Goal: Connect with others: Connect with others

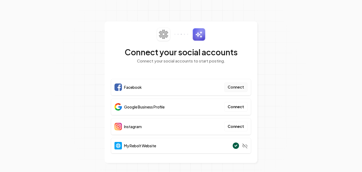
click at [238, 86] on button "Connect" at bounding box center [235, 87] width 23 height 10
click at [233, 87] on button "Connect" at bounding box center [235, 87] width 23 height 10
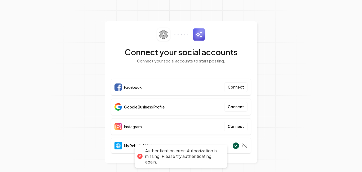
click at [154, 157] on div "Authentication error: Authorization is missing. Please try authenticating again." at bounding box center [183, 156] width 77 height 16
click at [242, 84] on button "Connect" at bounding box center [235, 87] width 23 height 10
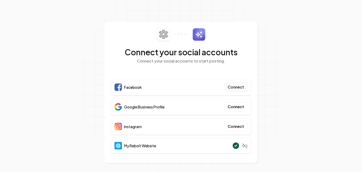
click at [235, 87] on button "Connect" at bounding box center [235, 87] width 23 height 10
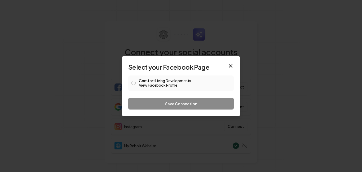
click at [183, 86] on link "View Facebook Profile" at bounding box center [185, 84] width 92 height 5
click at [162, 83] on link "View Facebook Profile" at bounding box center [185, 84] width 92 height 5
click at [155, 83] on link "View Facebook Profile" at bounding box center [185, 84] width 92 height 5
click at [133, 83] on button "Comfort Living Developments View Facebook Profile" at bounding box center [134, 83] width 4 height 4
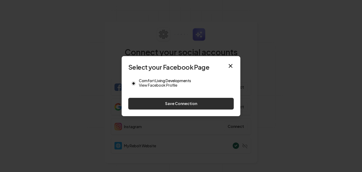
click at [153, 104] on button "Save Connection" at bounding box center [181, 104] width 106 height 12
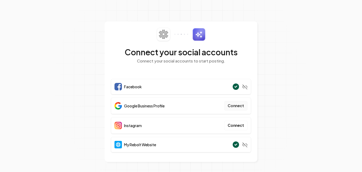
click at [232, 107] on button "Connect" at bounding box center [235, 106] width 23 height 10
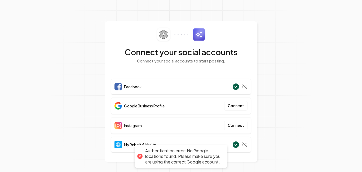
scroll to position [1, 0]
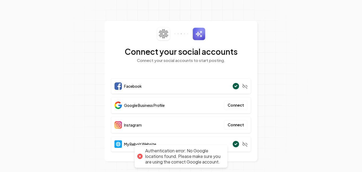
click at [191, 154] on div "Authentication error: No Google locations found. Please make sure you are using…" at bounding box center [183, 156] width 77 height 16
click at [242, 105] on button "Connect" at bounding box center [235, 105] width 23 height 10
click at [240, 104] on button "Connect" at bounding box center [235, 105] width 23 height 10
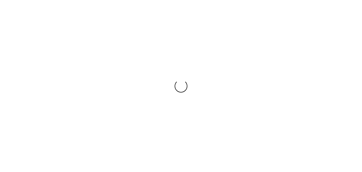
click at [180, 82] on div "Loading..." at bounding box center [181, 86] width 18 height 18
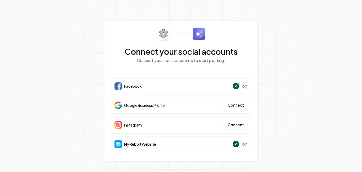
scroll to position [1, 0]
click at [238, 105] on button "Connect" at bounding box center [235, 105] width 23 height 10
click at [235, 104] on button "Connect" at bounding box center [235, 105] width 23 height 10
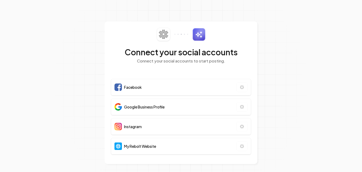
scroll to position [1, 0]
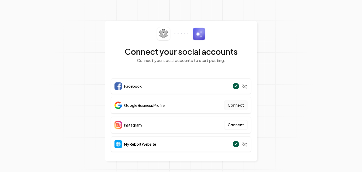
click at [238, 106] on button "Connect" at bounding box center [235, 105] width 23 height 10
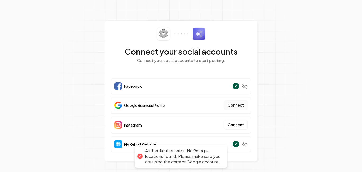
click at [236, 106] on button "Connect" at bounding box center [235, 105] width 23 height 10
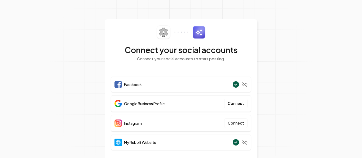
scroll to position [3, 0]
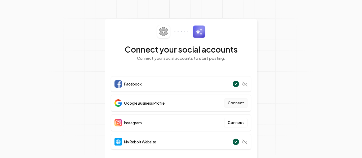
click at [239, 103] on button "Connect" at bounding box center [235, 103] width 23 height 10
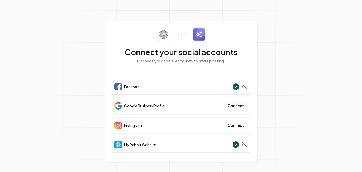
click at [239, 105] on button "Connect" at bounding box center [235, 106] width 23 height 10
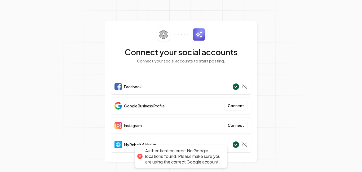
scroll to position [1, 0]
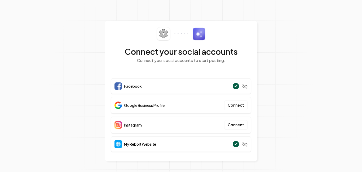
drag, startPoint x: 220, startPoint y: 98, endPoint x: 284, endPoint y: 113, distance: 65.3
click at [284, 112] on section "Connect your social accounts Connect your social accounts to start posting. Fac…" at bounding box center [181, 85] width 362 height 172
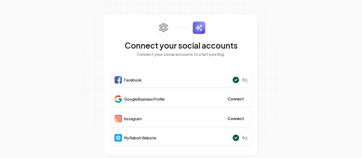
scroll to position [8, 0]
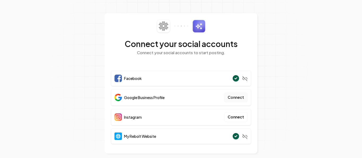
click at [239, 97] on button "Connect" at bounding box center [235, 98] width 23 height 10
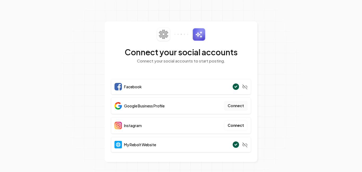
click at [237, 108] on button "Connect" at bounding box center [235, 106] width 23 height 10
